Goal: Information Seeking & Learning: Learn about a topic

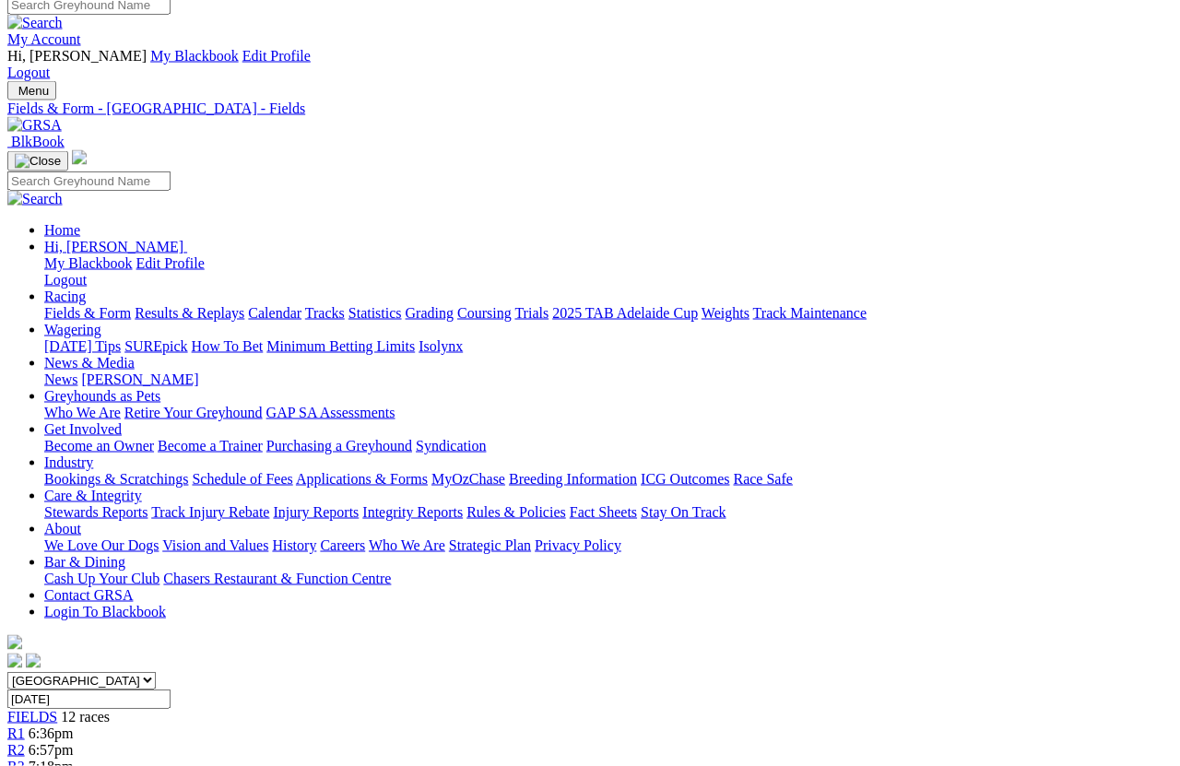
scroll to position [11, 0]
click at [218, 306] on link "Results & Replays" at bounding box center [190, 314] width 110 height 16
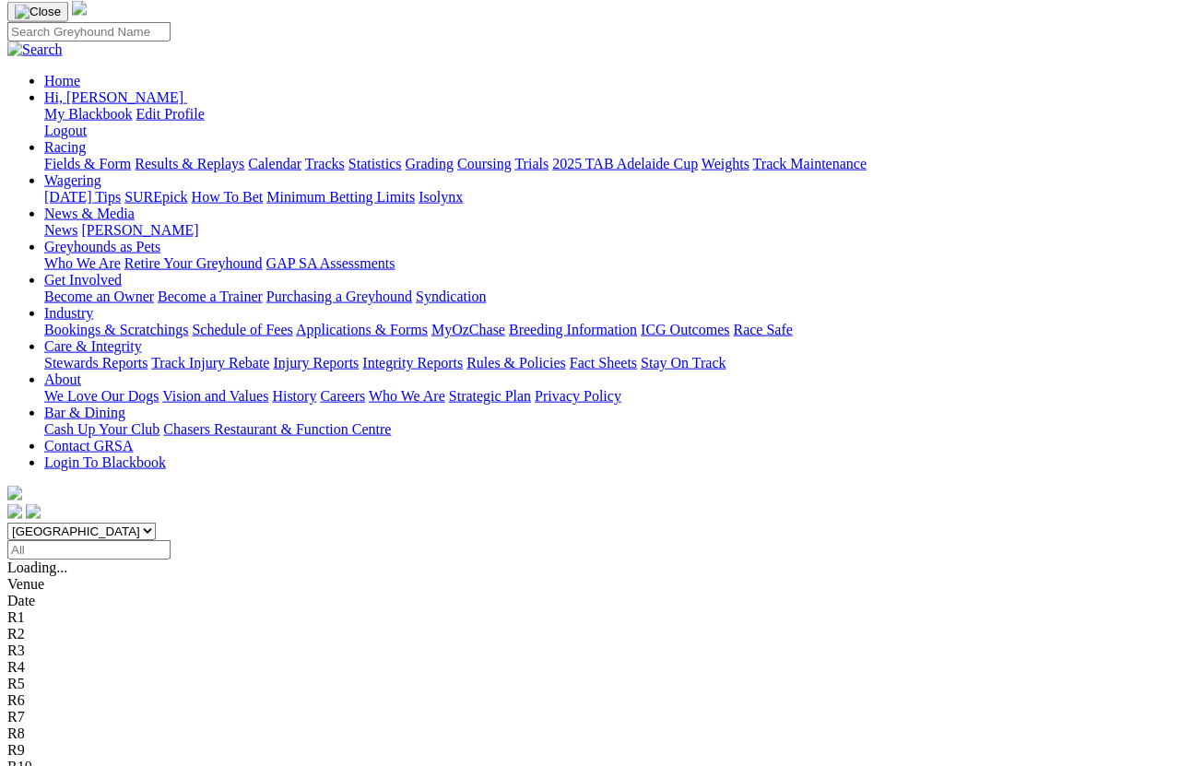
scroll to position [161, 0]
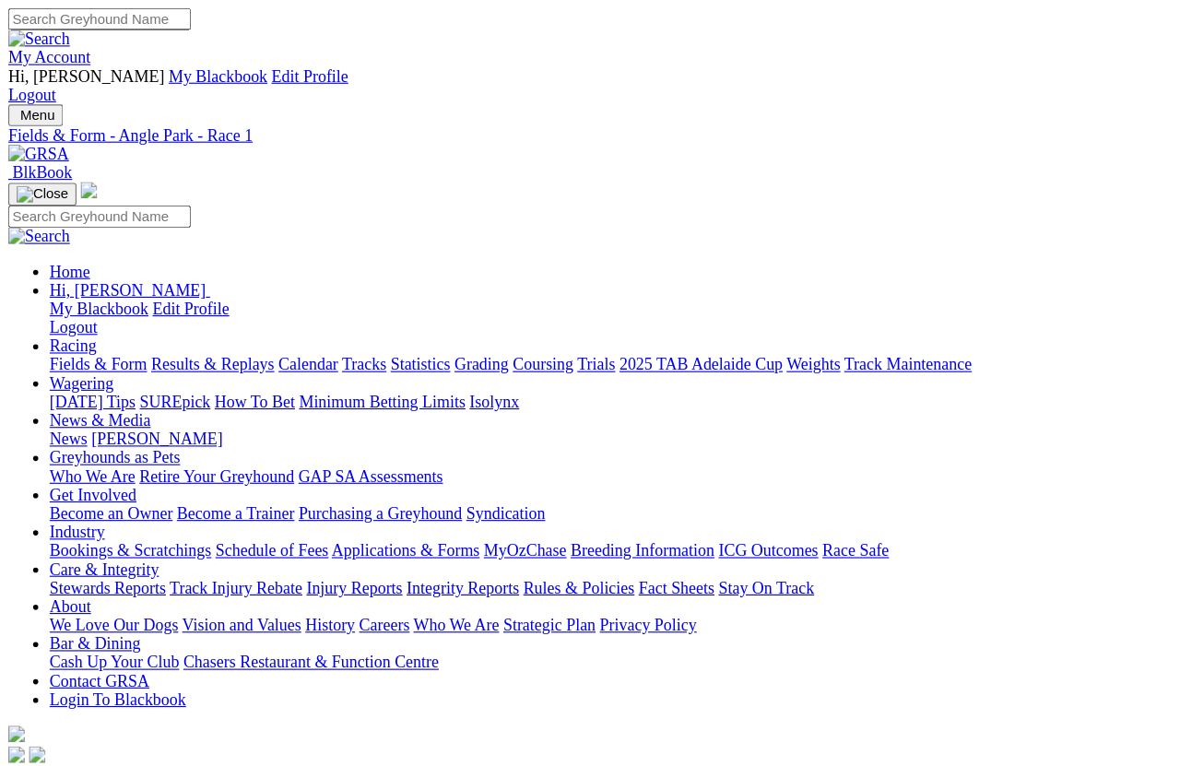
scroll to position [137, 0]
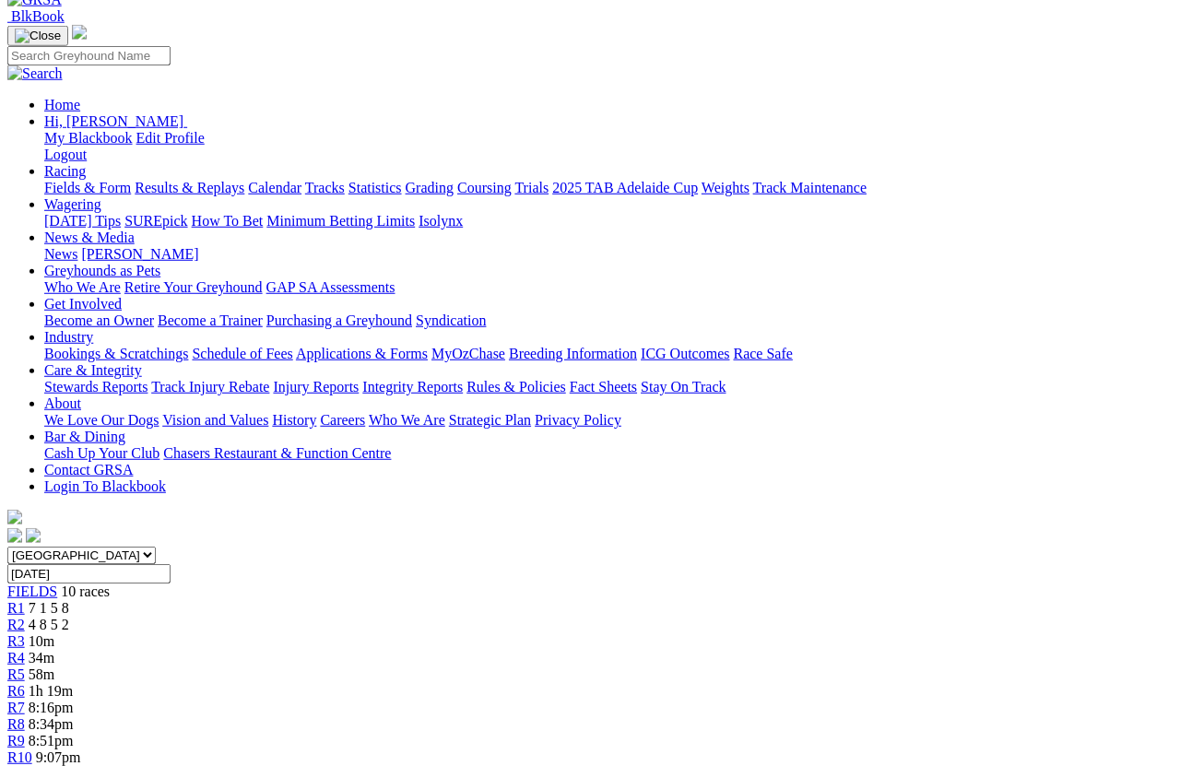
click at [314, 617] on div "R2 4 8 5 2" at bounding box center [589, 625] width 1165 height 17
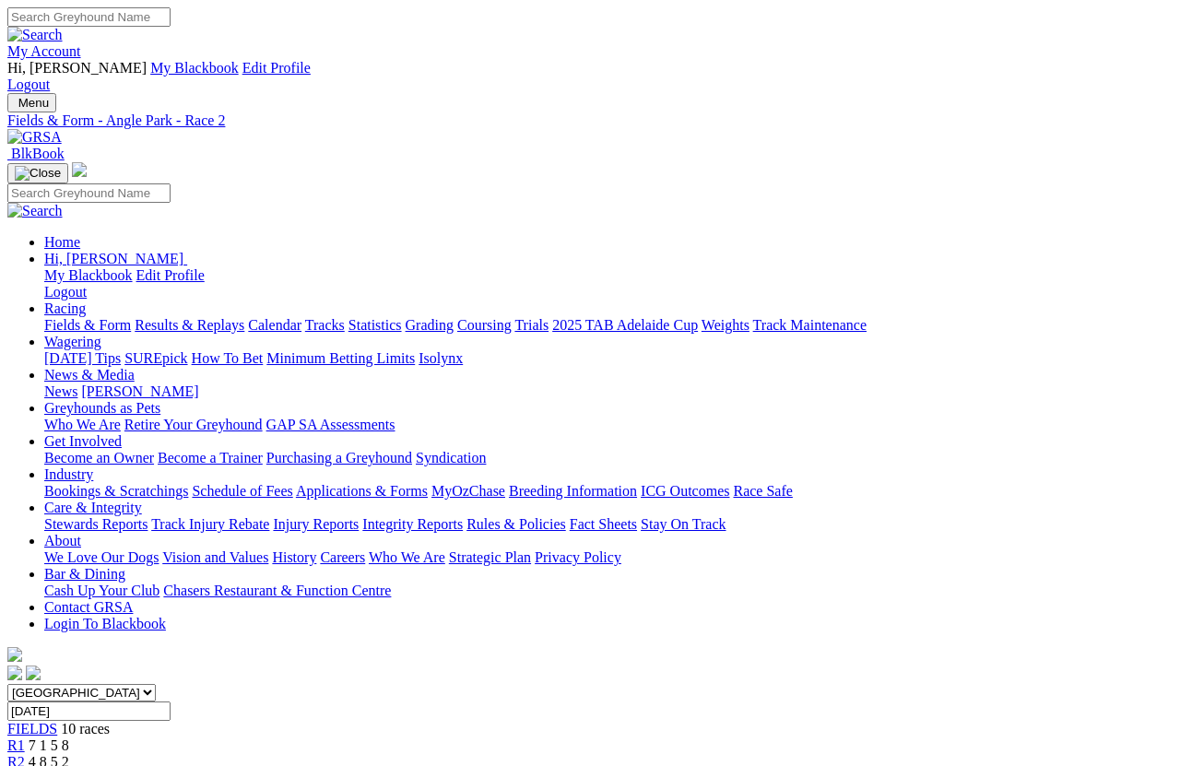
scroll to position [13, 0]
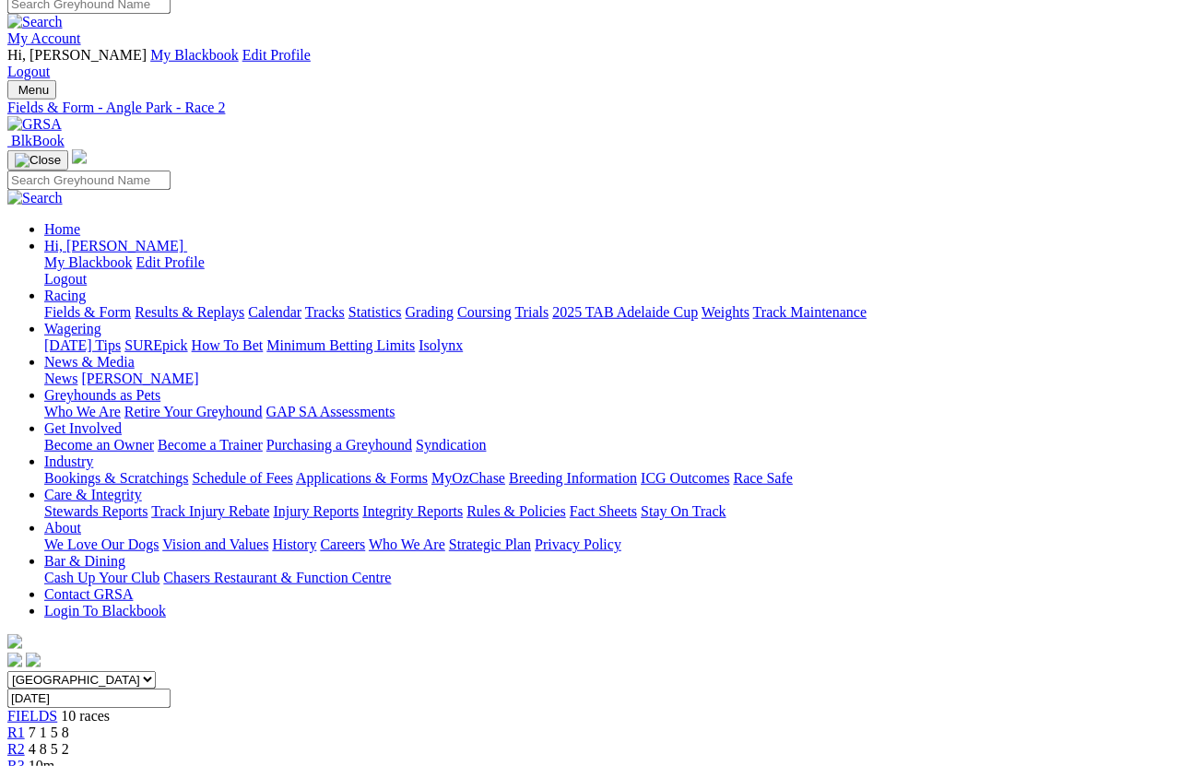
click at [63, 304] on link "Fields & Form" at bounding box center [87, 312] width 87 height 16
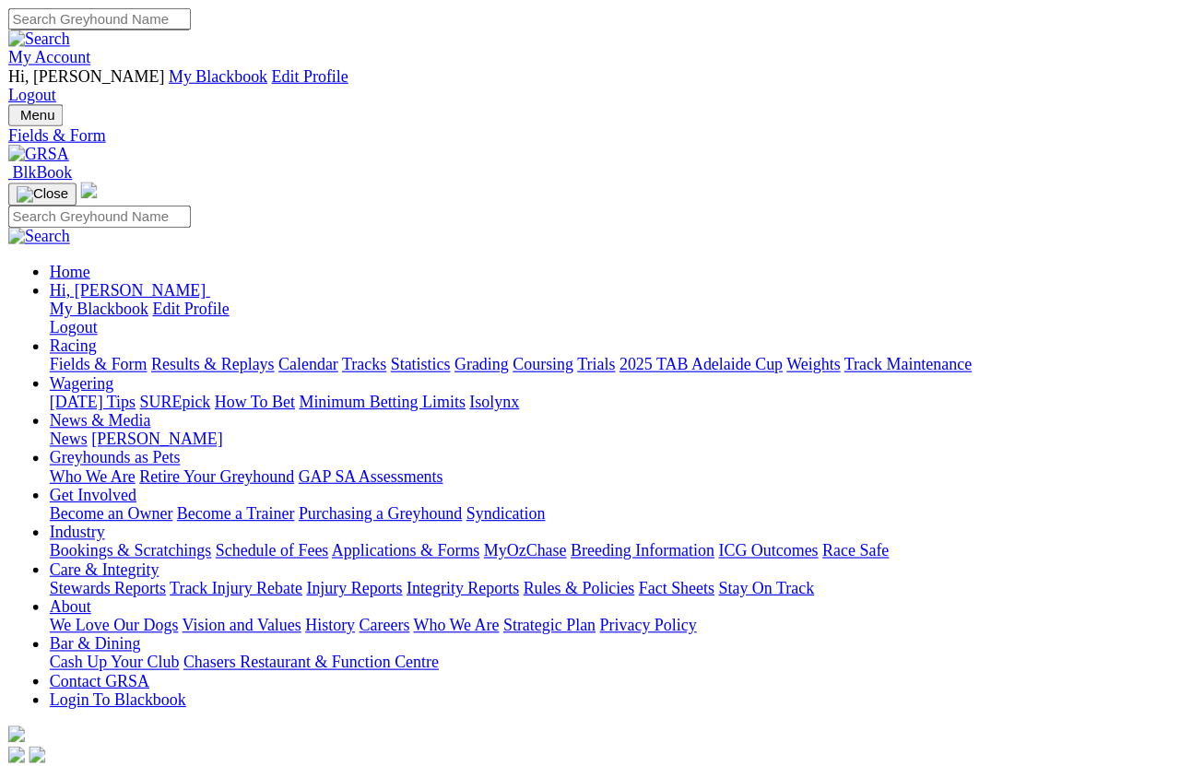
scroll to position [13, 0]
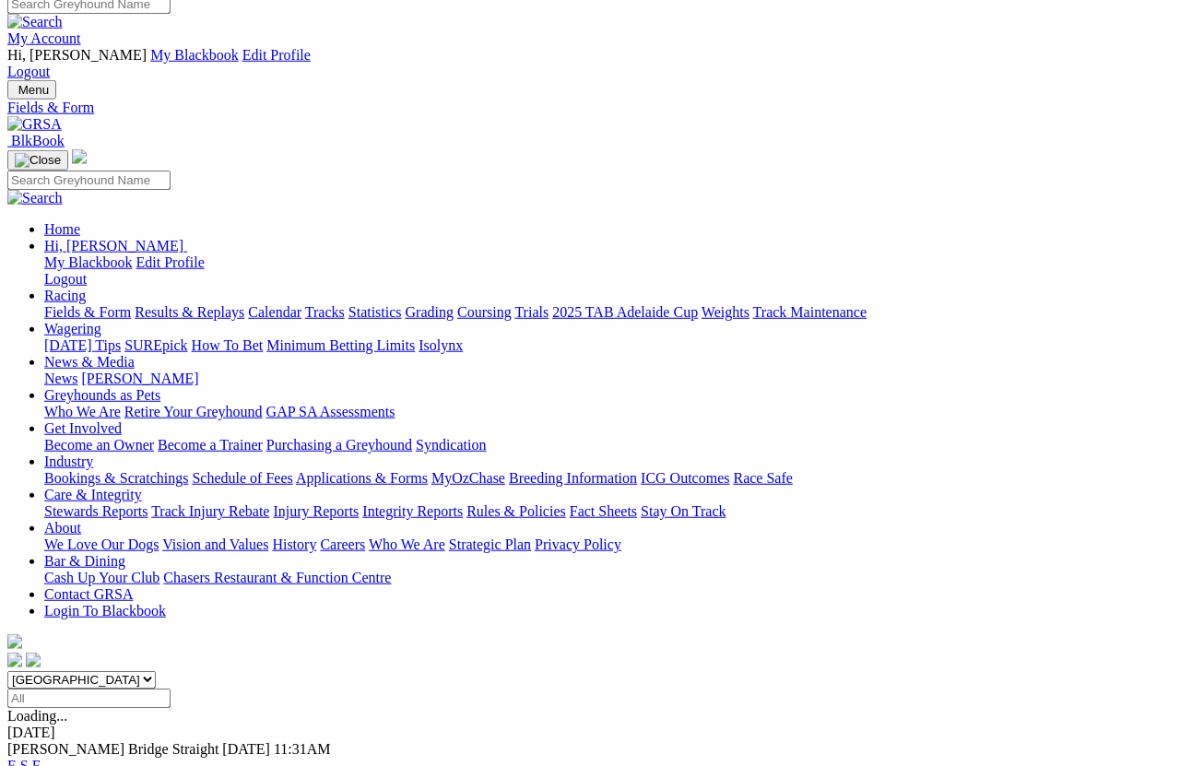
click at [234, 304] on link "Results & Replays" at bounding box center [190, 312] width 110 height 16
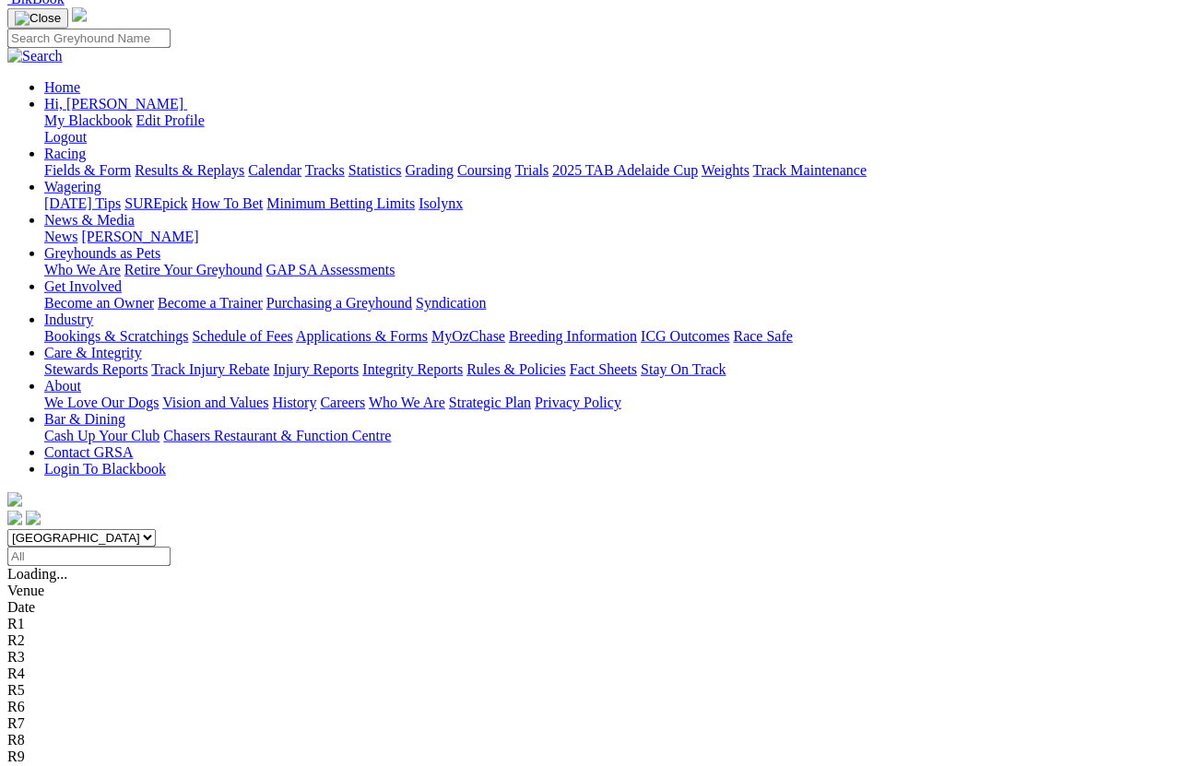
scroll to position [195, 0]
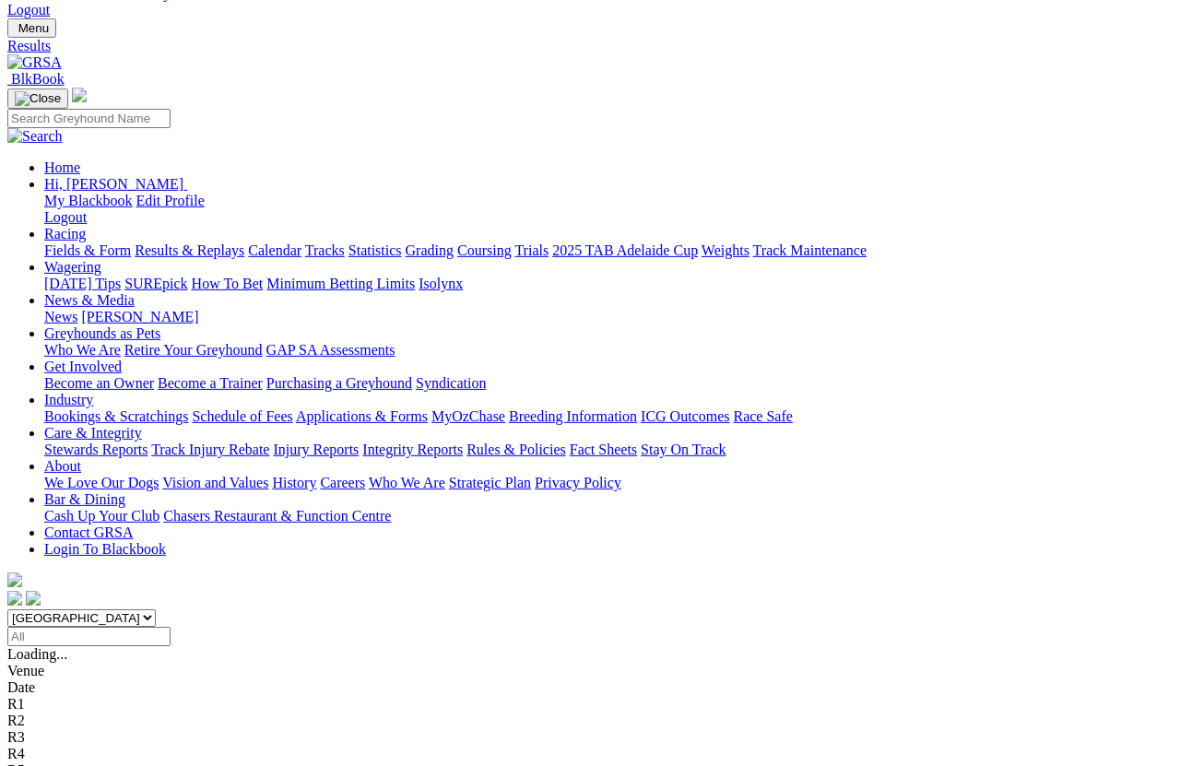
scroll to position [0, 0]
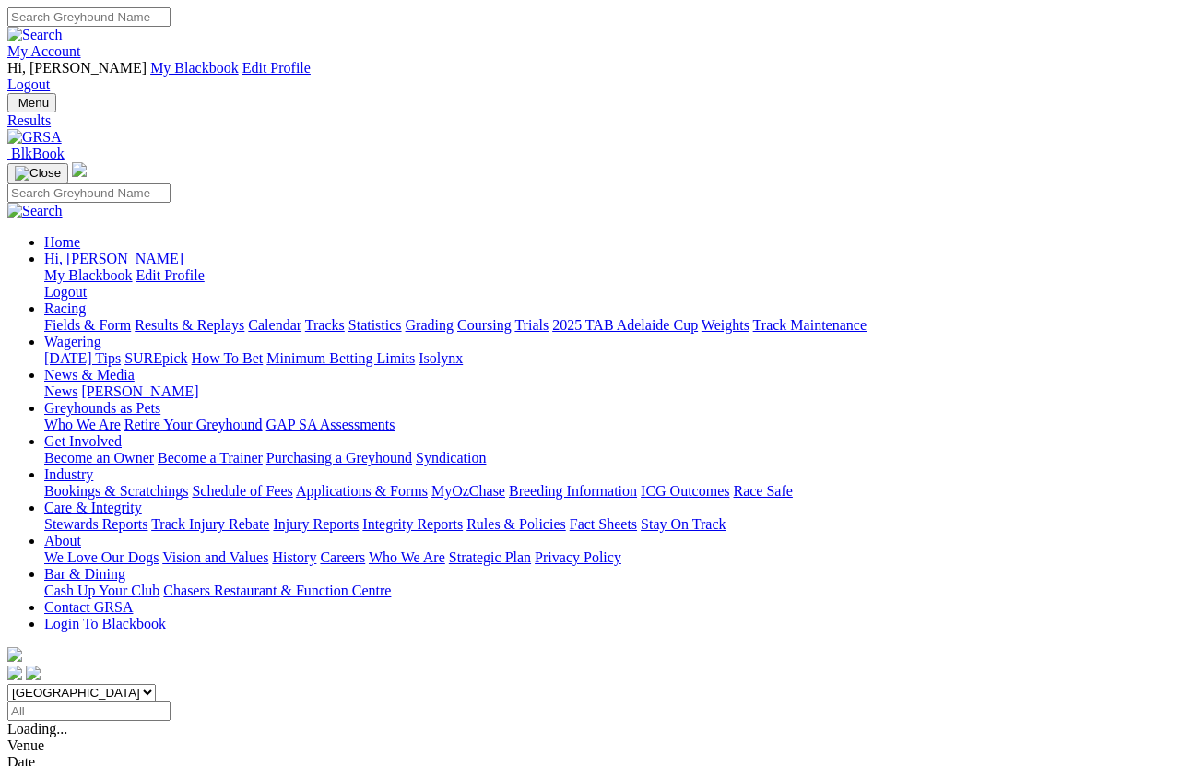
click at [77, 317] on link "Fields & Form" at bounding box center [87, 325] width 87 height 16
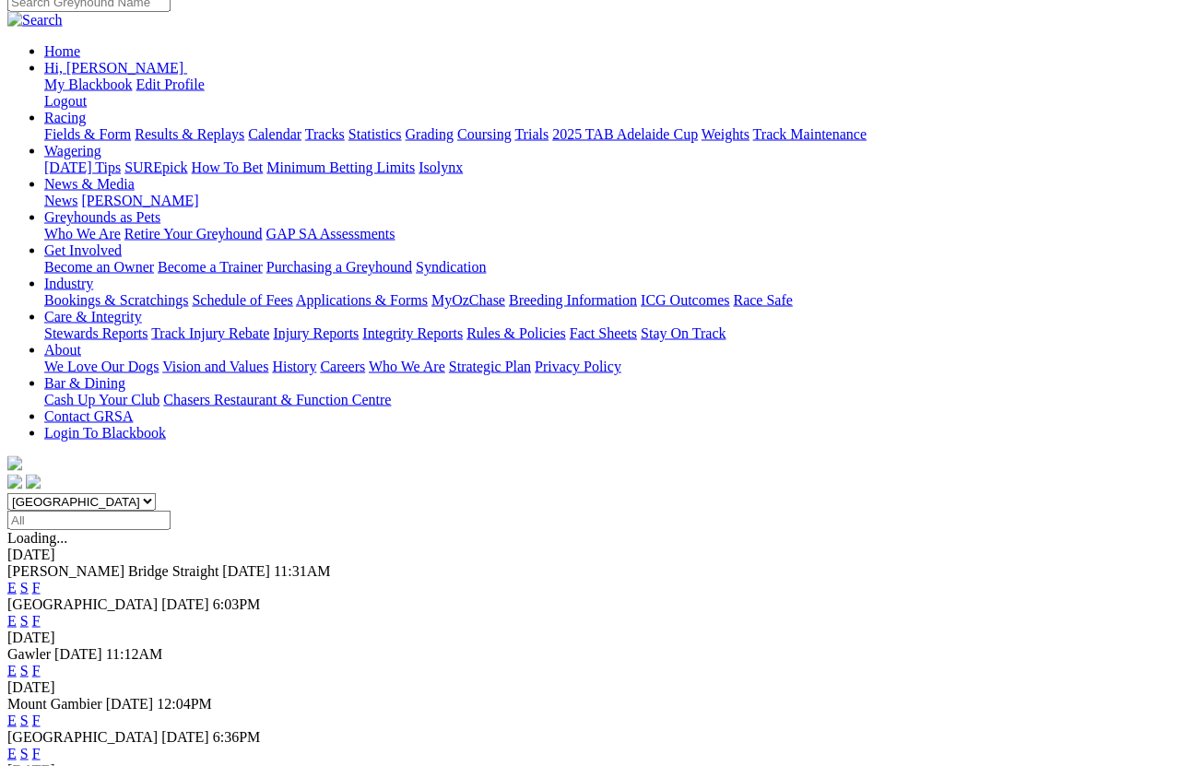
scroll to position [191, 0]
click at [17, 746] on link "E" at bounding box center [11, 754] width 9 height 16
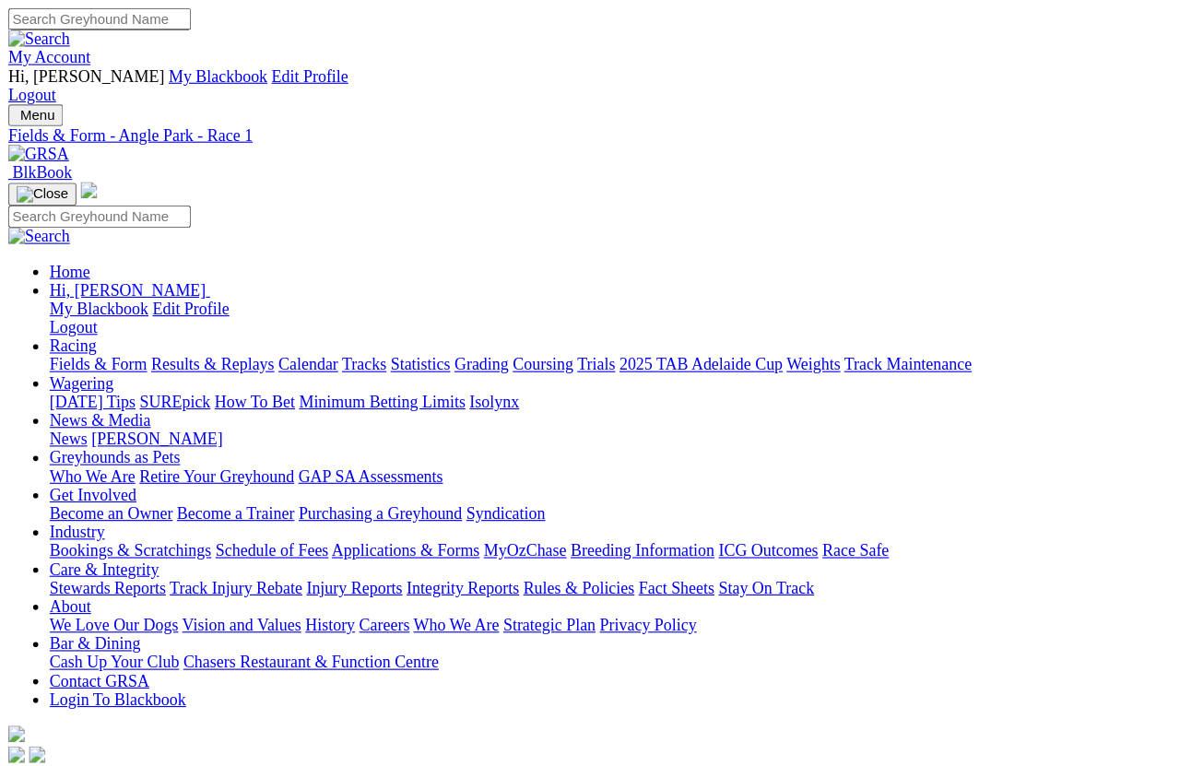
scroll to position [13, 0]
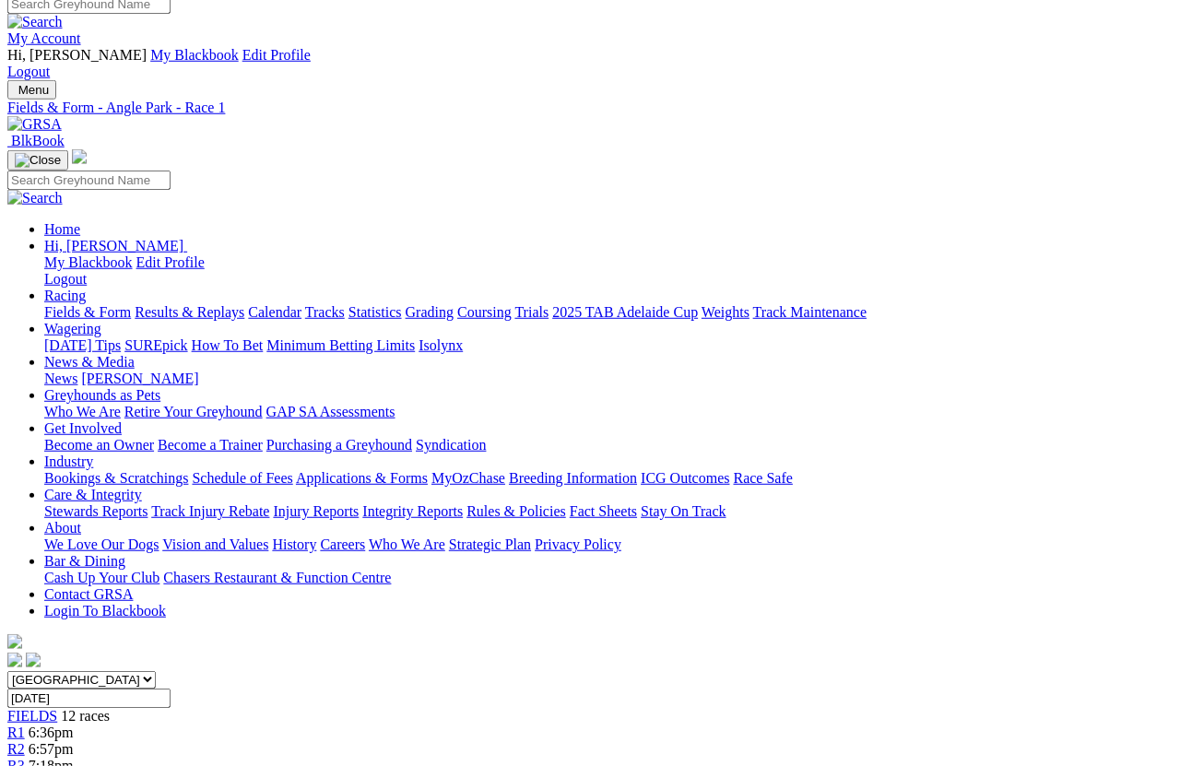
click at [25, 682] on span "R3" at bounding box center [16, 766] width 18 height 16
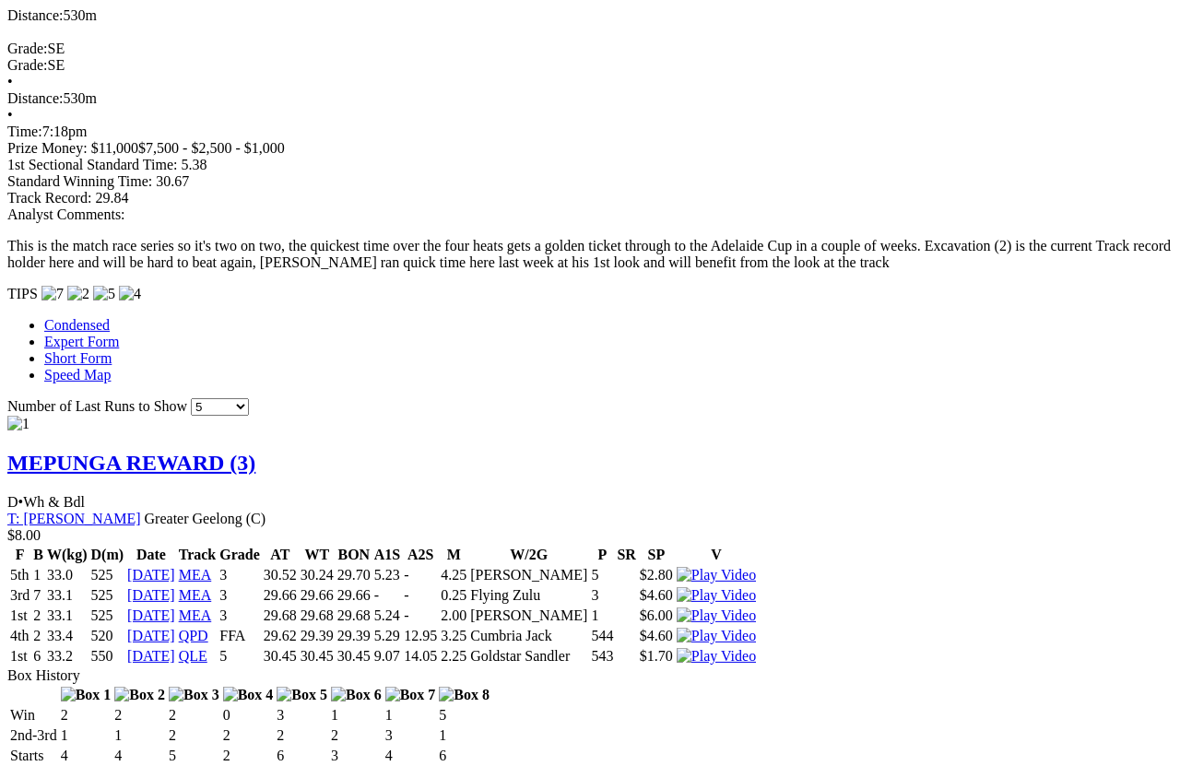
scroll to position [1774, 0]
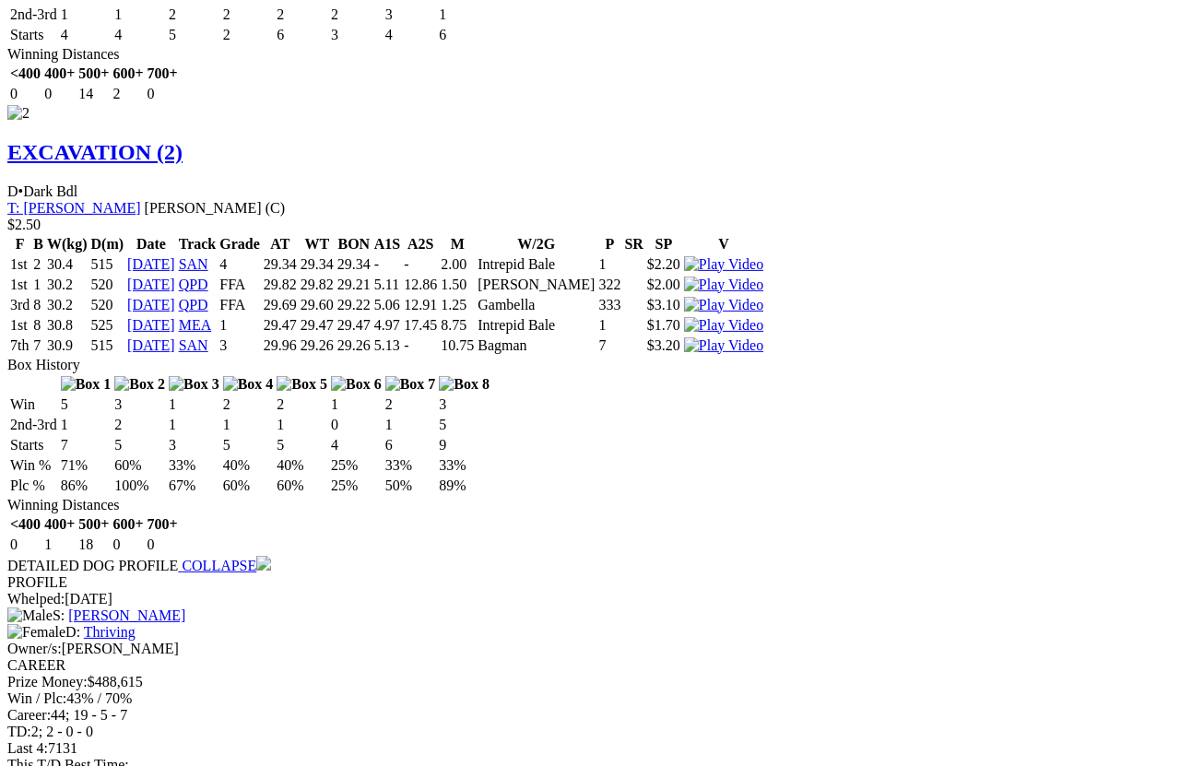
scroll to position [3018, 0]
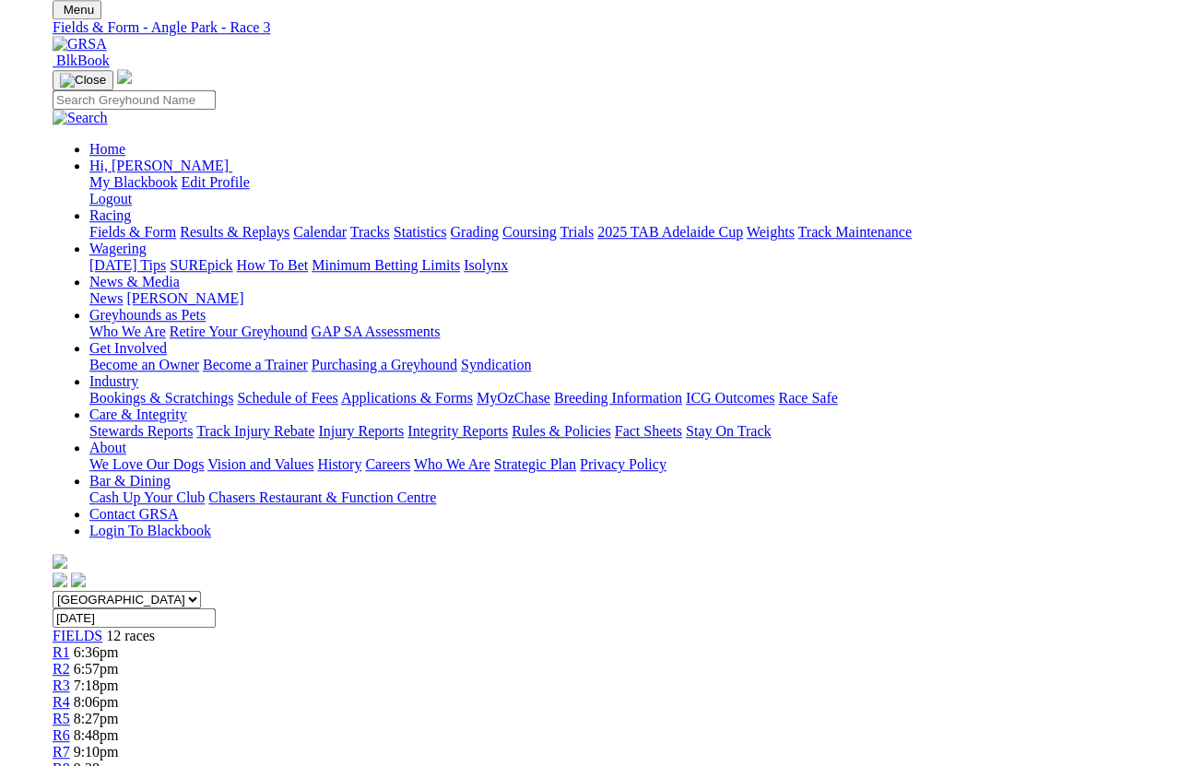
scroll to position [0, 0]
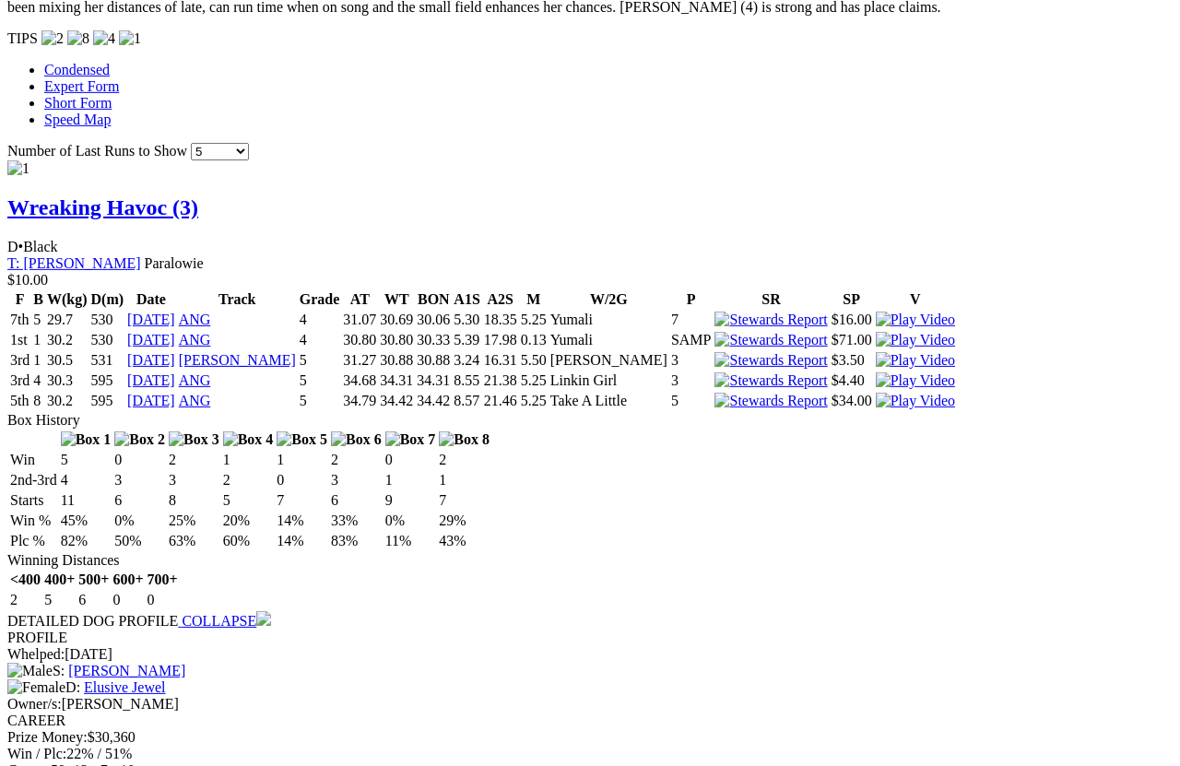
scroll to position [1847, 0]
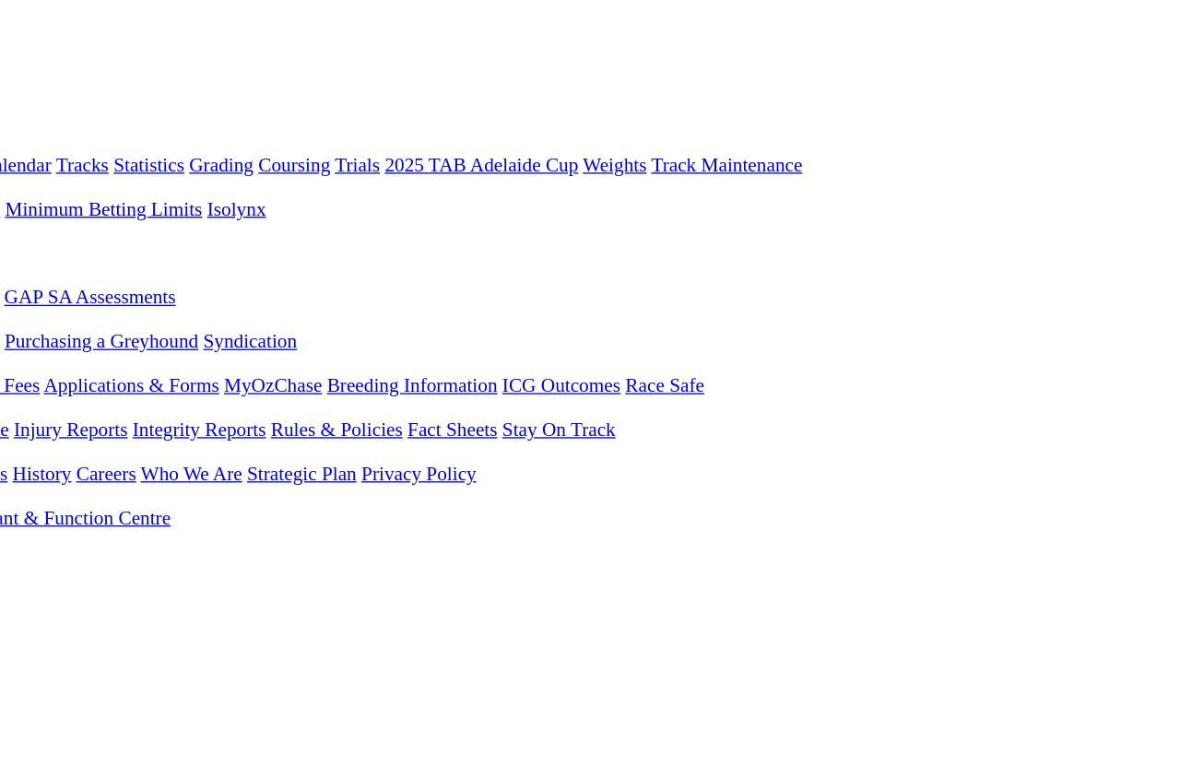
scroll to position [201, 0]
click at [25, 653] on span "R8" at bounding box center [16, 661] width 18 height 16
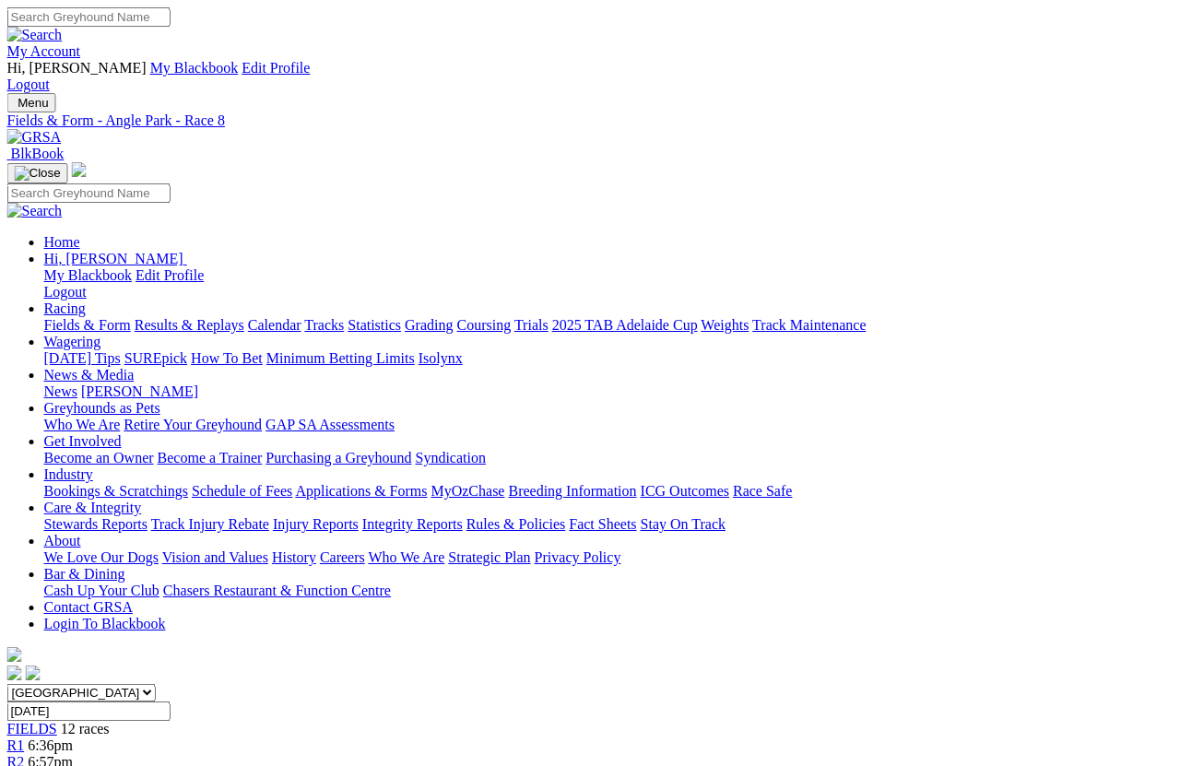
scroll to position [0, 14]
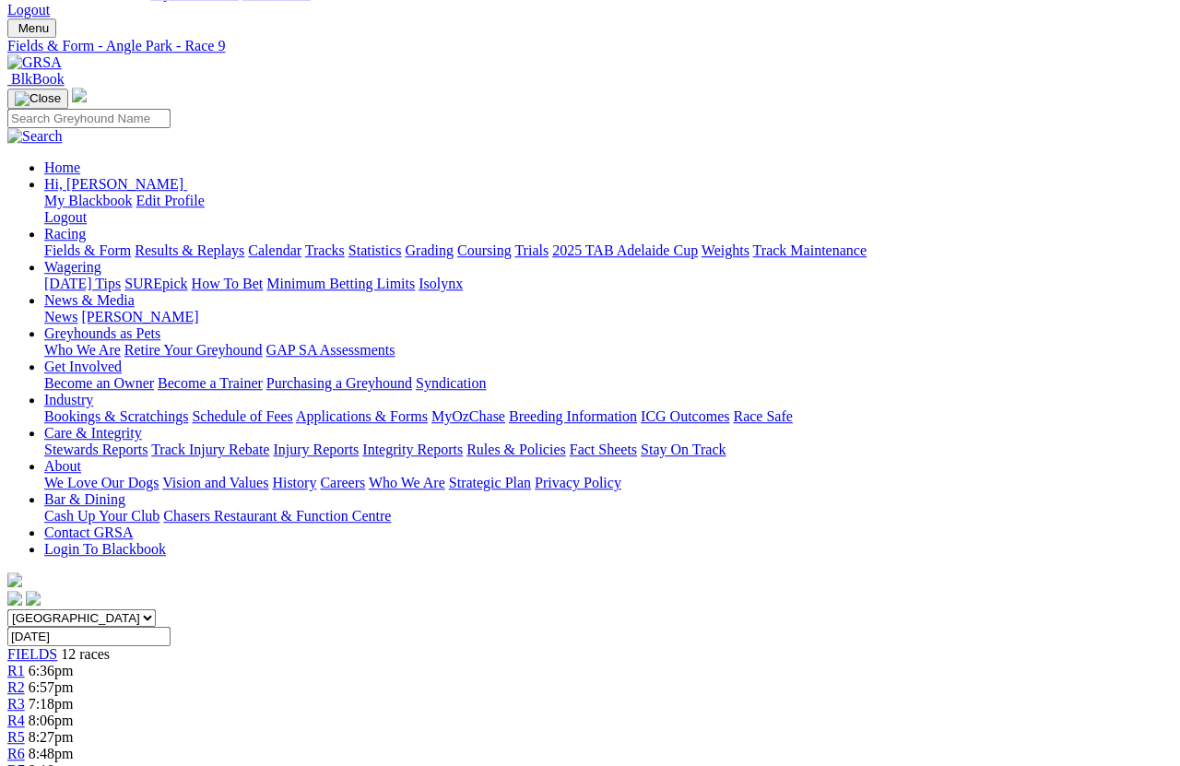
scroll to position [74, 0]
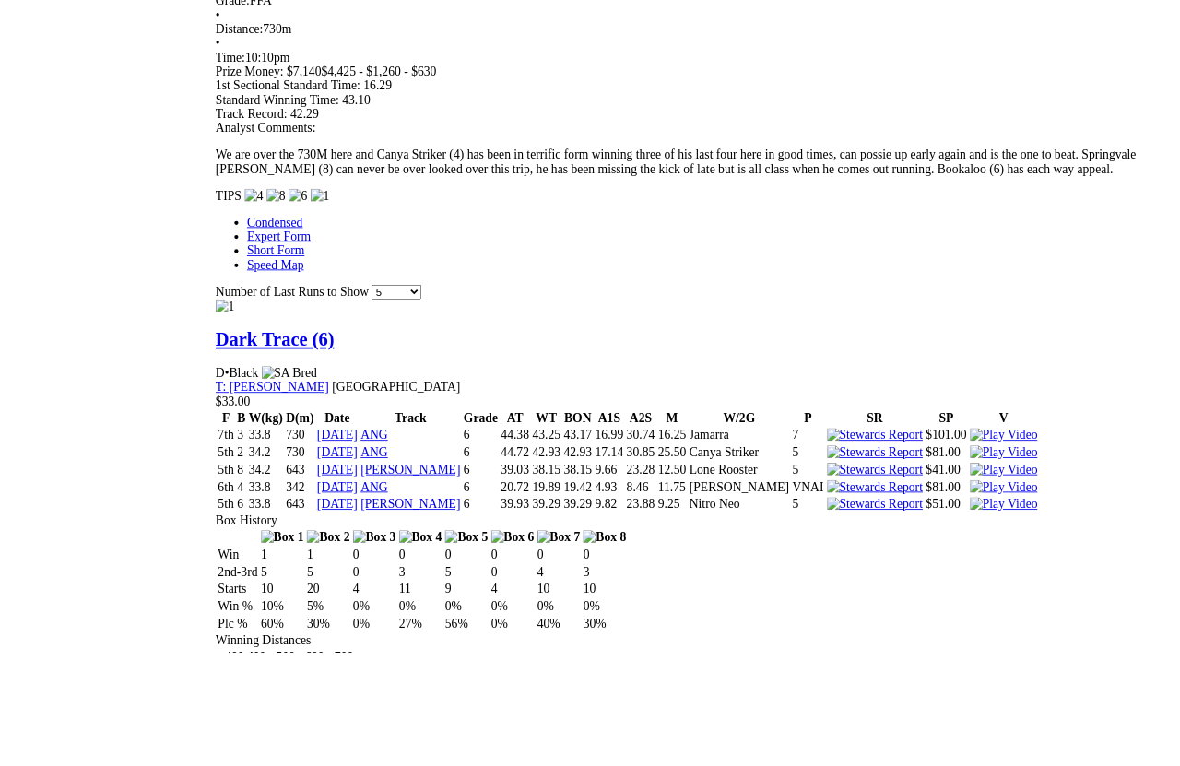
scroll to position [1637, 0]
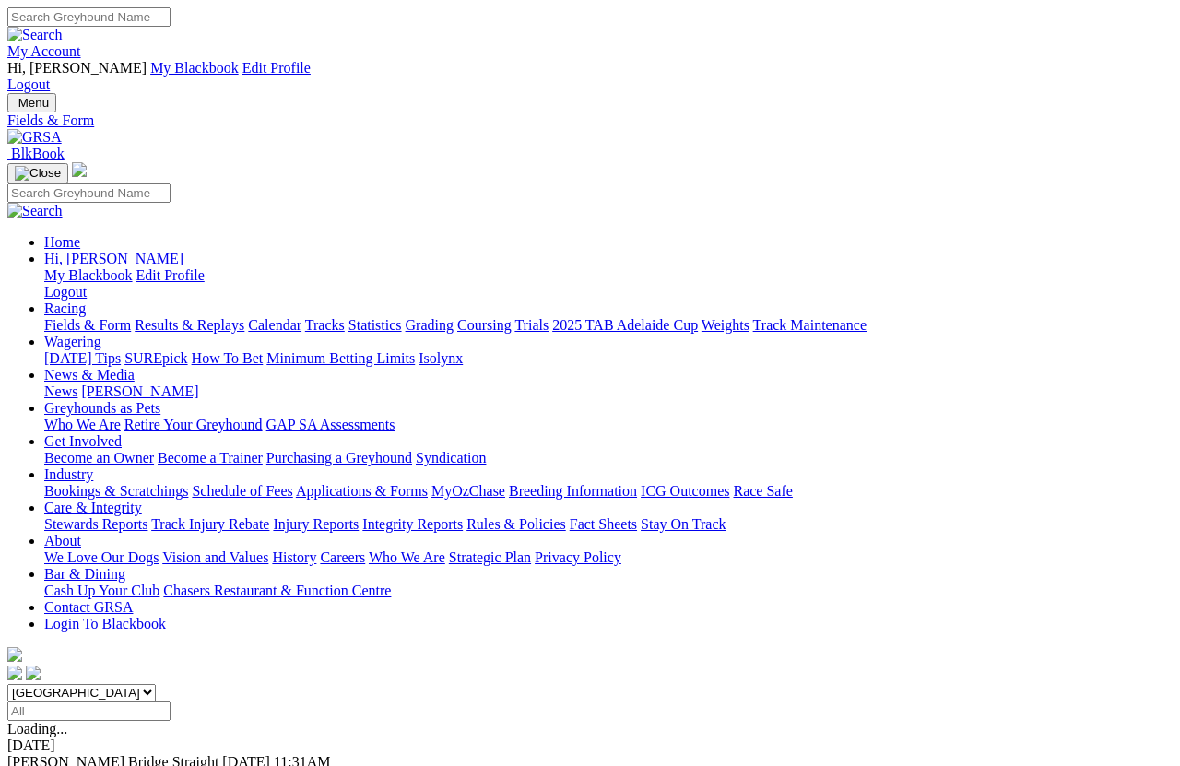
scroll to position [13, 0]
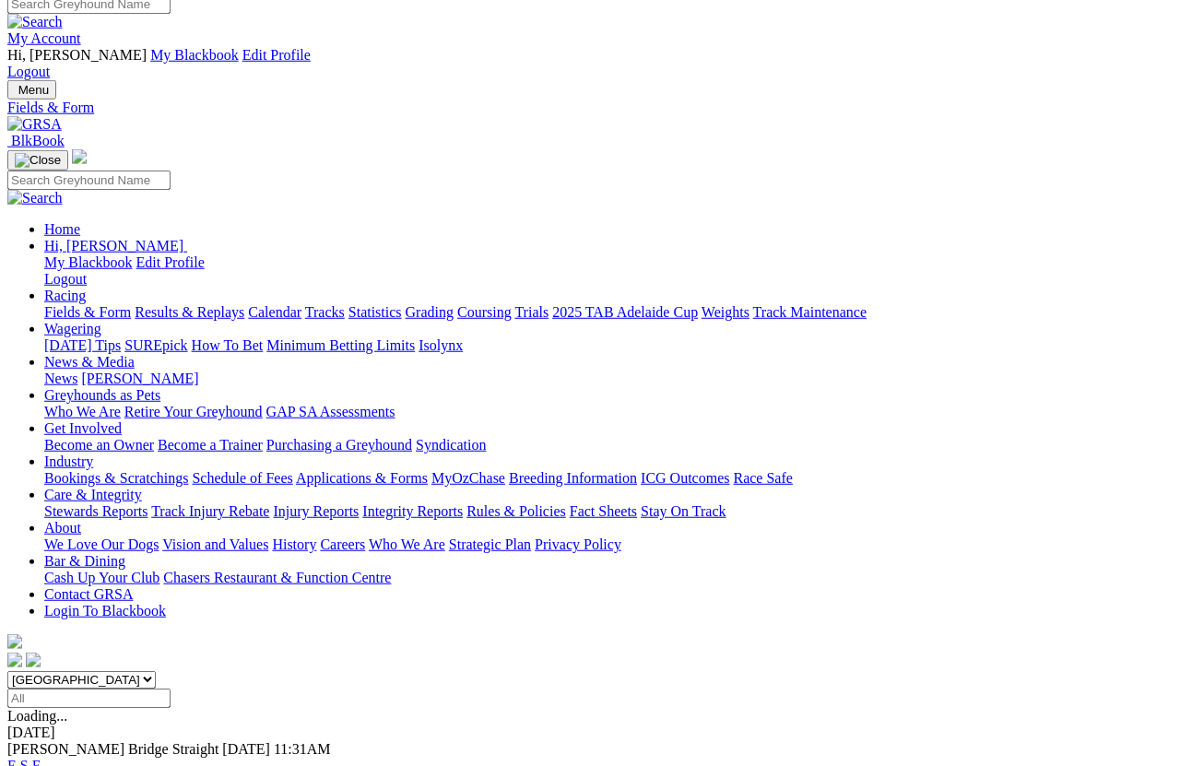
click at [41, 758] on link "F" at bounding box center [36, 766] width 8 height 16
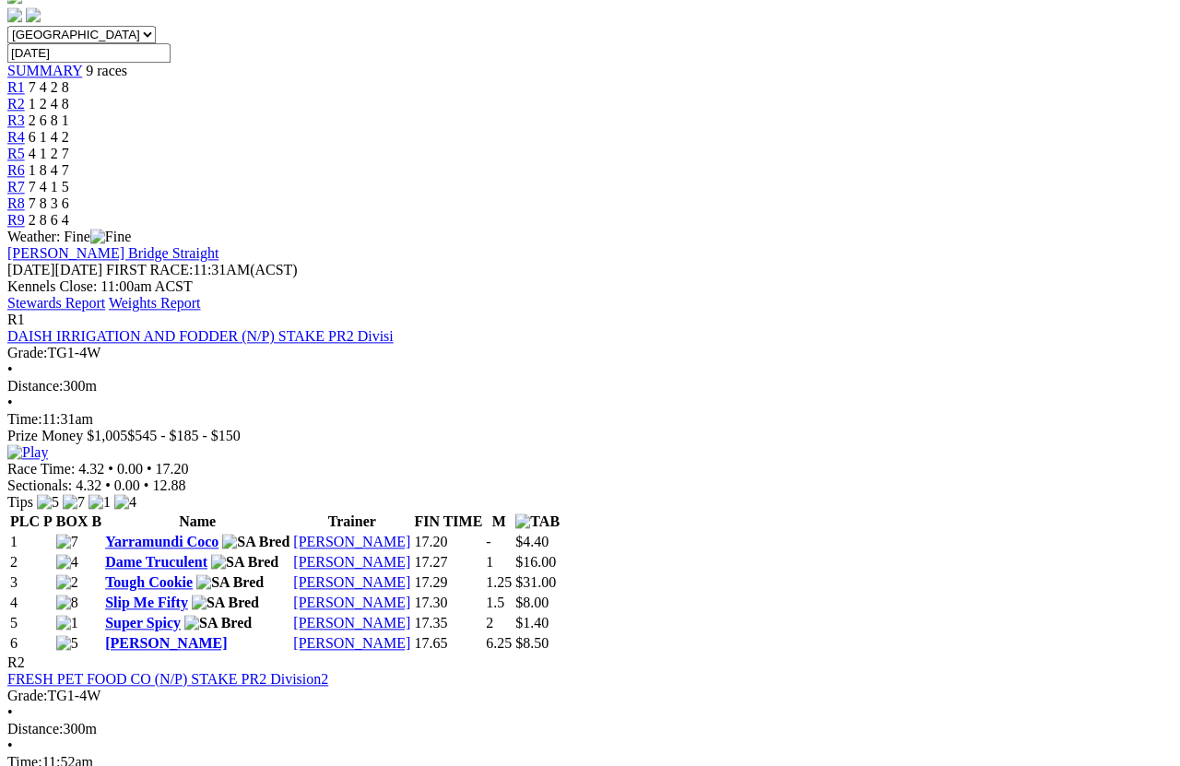
scroll to position [658, 0]
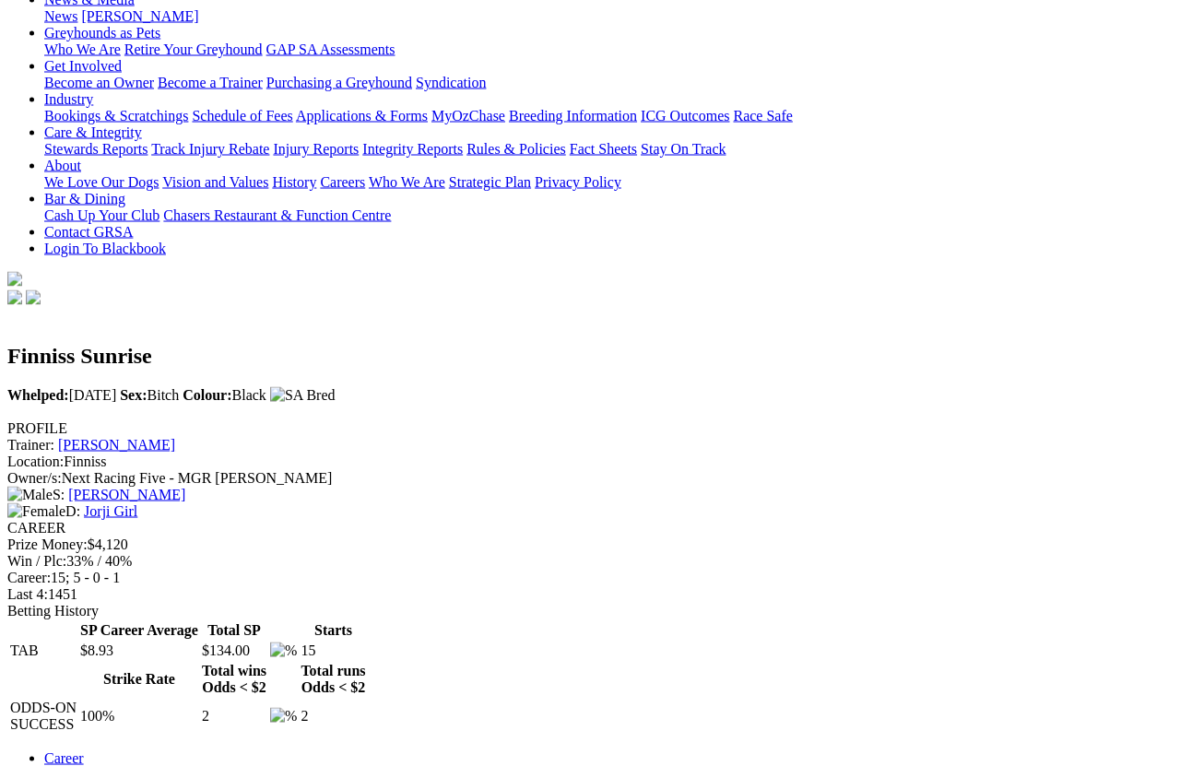
scroll to position [379, 0]
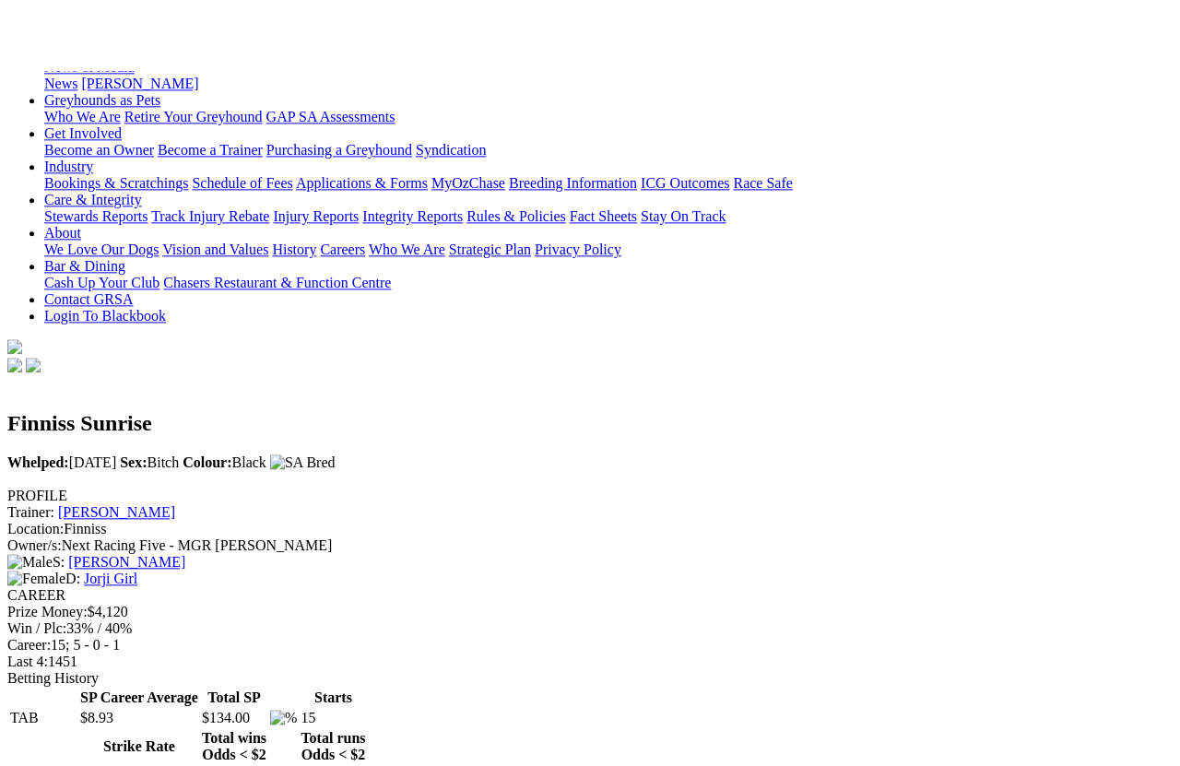
scroll to position [0, 0]
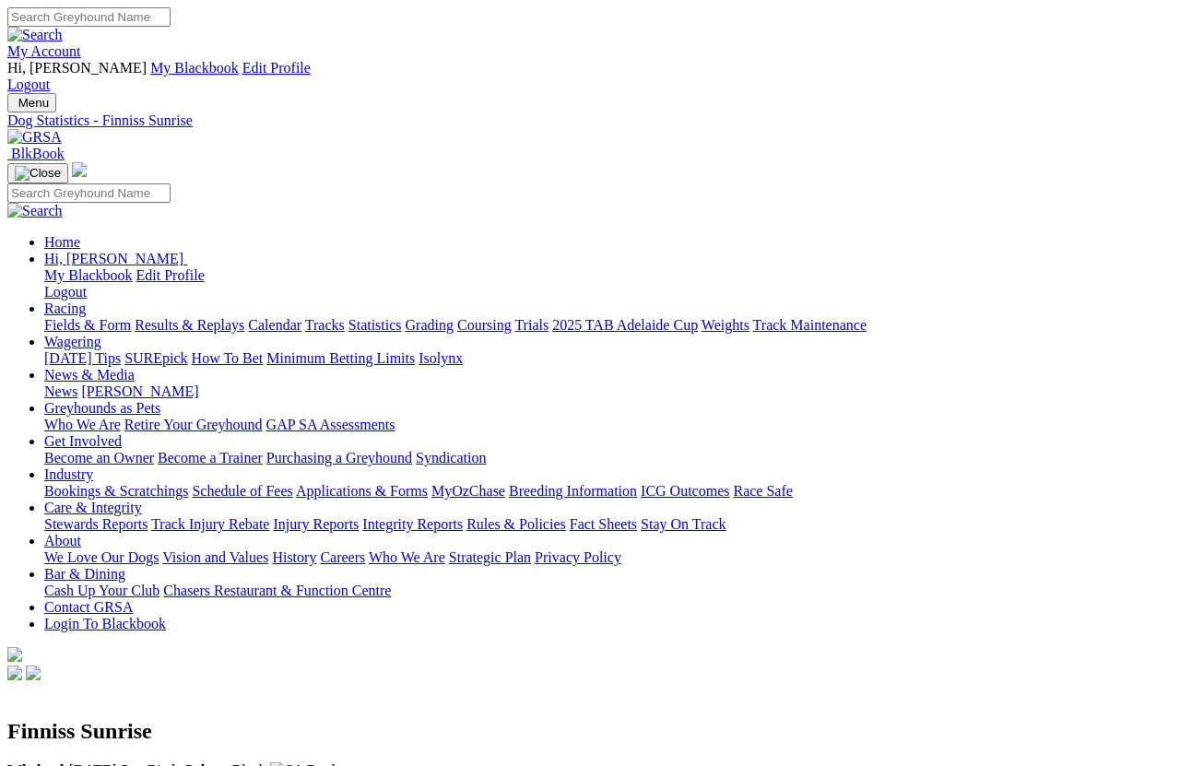
click at [698, 317] on link "2025 TAB Adelaide Cup" at bounding box center [625, 325] width 146 height 16
